Goal: Navigation & Orientation: Find specific page/section

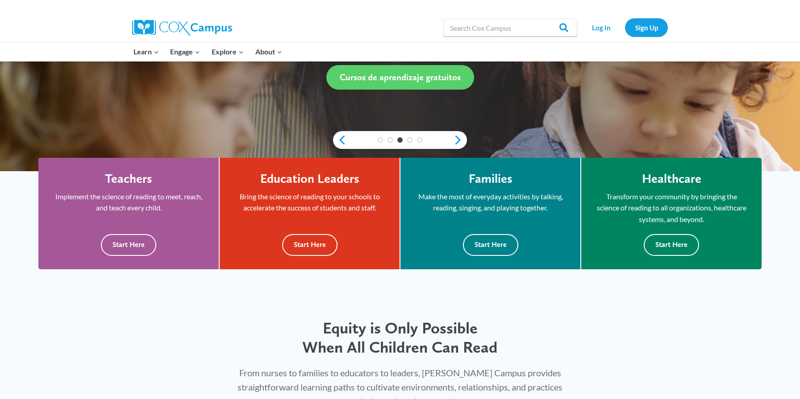
scroll to position [191, 0]
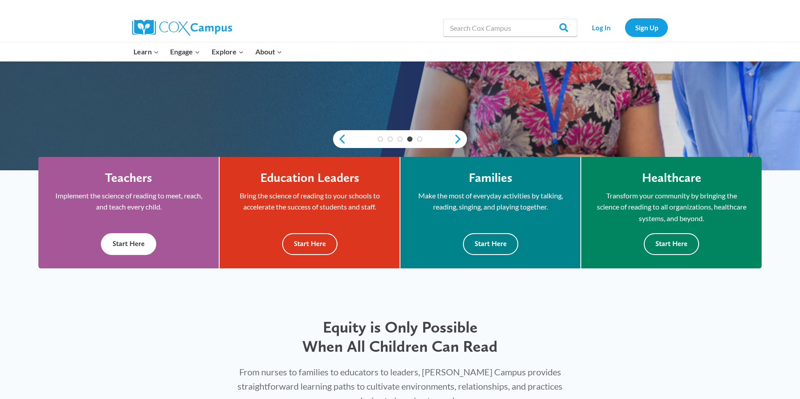
click at [133, 243] on button "Start Here" at bounding box center [128, 244] width 55 height 22
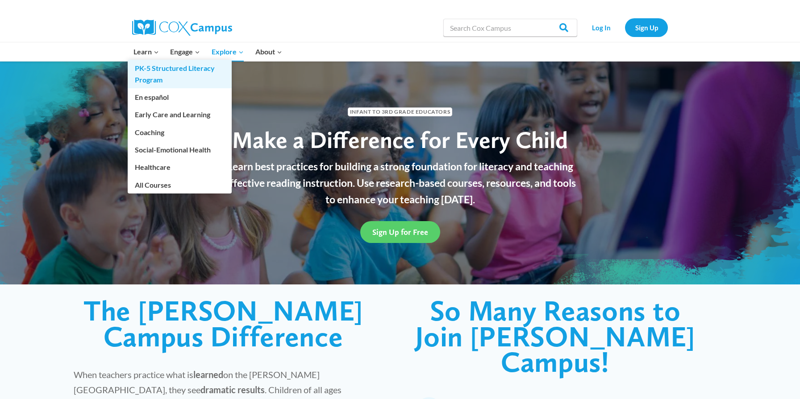
click at [147, 73] on link "PK-5 Structured Literacy Program" at bounding box center [180, 74] width 104 height 29
